Goal: Information Seeking & Learning: Learn about a topic

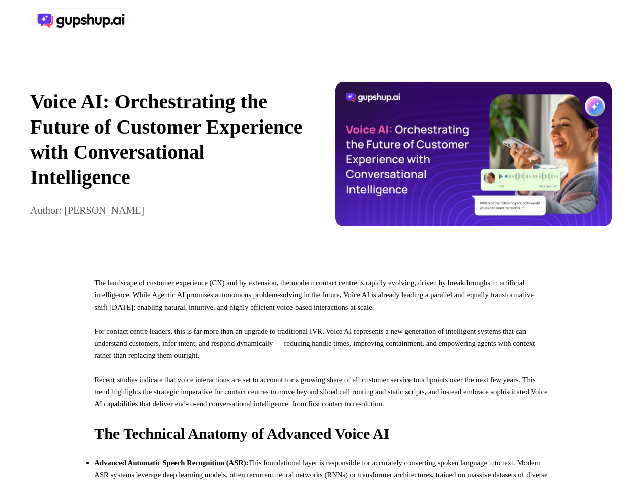
click at [321, 21] on div at bounding box center [321, 20] width 642 height 41
click at [173, 21] on div at bounding box center [173, 20] width 287 height 25
click at [321, 159] on div "Voice AI: Orchestrating the Future of Customer Experience with Conversational I…" at bounding box center [321, 153] width 642 height 225
click at [168, 159] on p "Voice AI: Orchestrating the Future of Customer Experience with Conversational I…" at bounding box center [168, 139] width 277 height 101
click at [474, 159] on img at bounding box center [473, 154] width 277 height 145
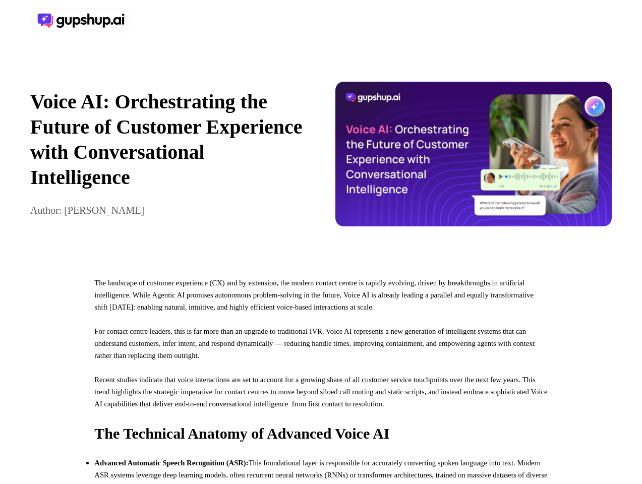
click at [321, 374] on p "For contact centre leaders, this is far more than an upgrade to traditional IVR…" at bounding box center [320, 349] width 453 height 48
